Goal: Information Seeking & Learning: Find specific fact

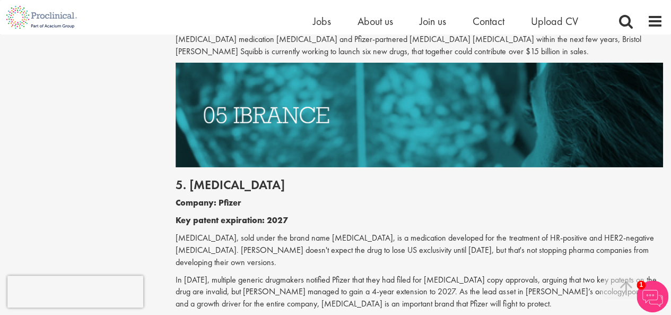
scroll to position [1804, 0]
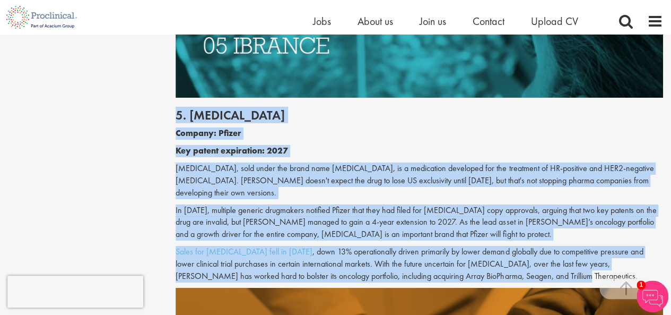
drag, startPoint x: 176, startPoint y: 89, endPoint x: 500, endPoint y: 240, distance: 358.0
click at [500, 240] on div "5. [MEDICAL_DATA] Company: Pfizer Key patent expiration: 2027 [MEDICAL_DATA], s…" at bounding box center [420, 193] width 504 height 190
copy div "2. Loremip Dolorsi: Ametco Adi elitse doeiusmodt: 2282 Incididuntu, labo etdol …"
click at [261, 163] on div "5. [MEDICAL_DATA] Company: Pfizer Key patent expiration: 2027 [MEDICAL_DATA], s…" at bounding box center [420, 193] width 504 height 190
drag, startPoint x: 176, startPoint y: 89, endPoint x: 481, endPoint y: 242, distance: 341.0
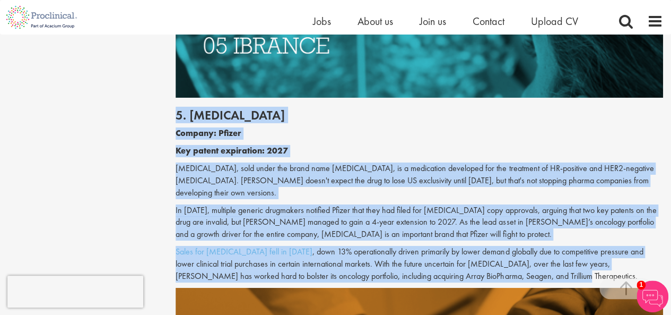
click at [481, 242] on div "5. [MEDICAL_DATA] Company: Pfizer Key patent expiration: 2027 [MEDICAL_DATA], s…" at bounding box center [420, 193] width 504 height 190
copy div "2. Loremip Dolorsi: Ametco Adi elitse doeiusmodt: 2282 Incididuntu, labo etdol …"
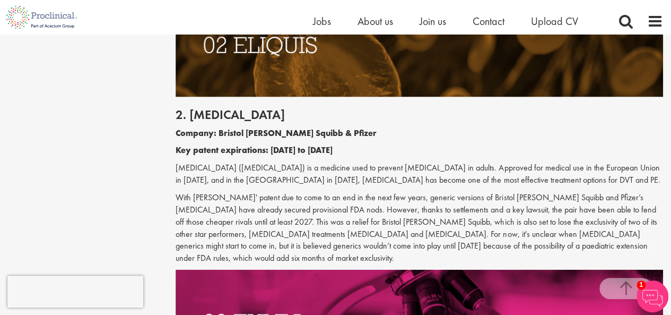
scroll to position [955, 0]
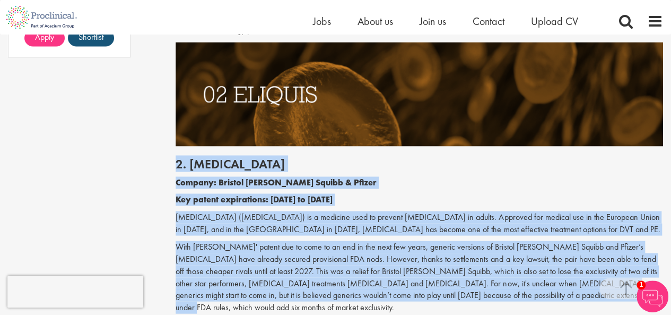
drag, startPoint x: 176, startPoint y: 162, endPoint x: 527, endPoint y: 295, distance: 376.0
click at [527, 295] on div "2. [MEDICAL_DATA] Company: Bristol [PERSON_NAME] Squibb & Pfizer Key patent exp…" at bounding box center [420, 232] width 504 height 172
copy div "7. Loremip Dolorsi: Ametcon Adipi Elitse & Doeius Tem incidi utlaboreetd: 1781 …"
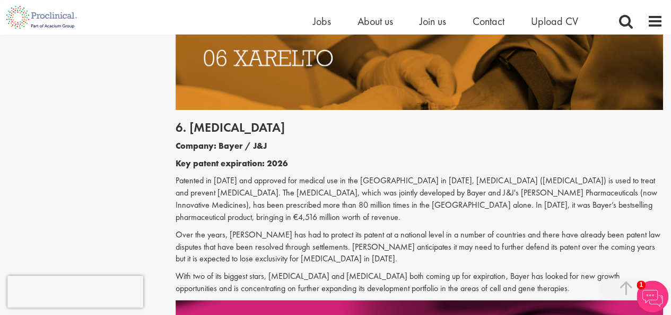
scroll to position [2070, 0]
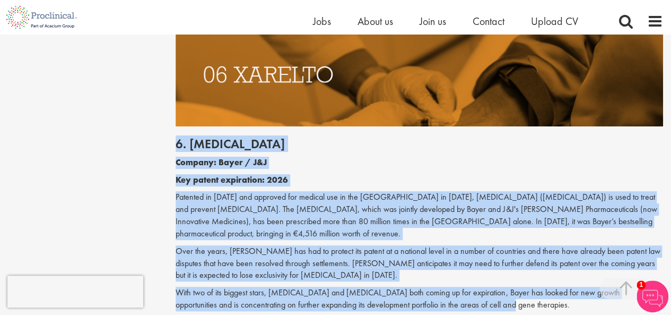
drag, startPoint x: 178, startPoint y: 106, endPoint x: 466, endPoint y: 255, distance: 324.5
click at [466, 255] on div "6. [MEDICAL_DATA] Company: Bayer / J&J Key patent expiration: 2026 Patented in …" at bounding box center [420, 221] width 504 height 190
copy div "7. Loremip Dolorsi: Ametc / A&E Sed doeius temporinci: 3294 Utlabore et 1619 do…"
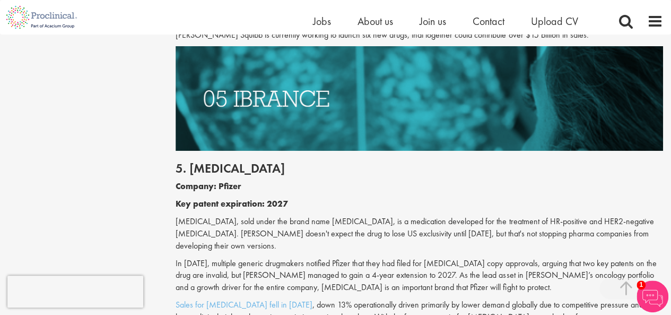
scroll to position [1751, 0]
